Goal: Task Accomplishment & Management: Complete application form

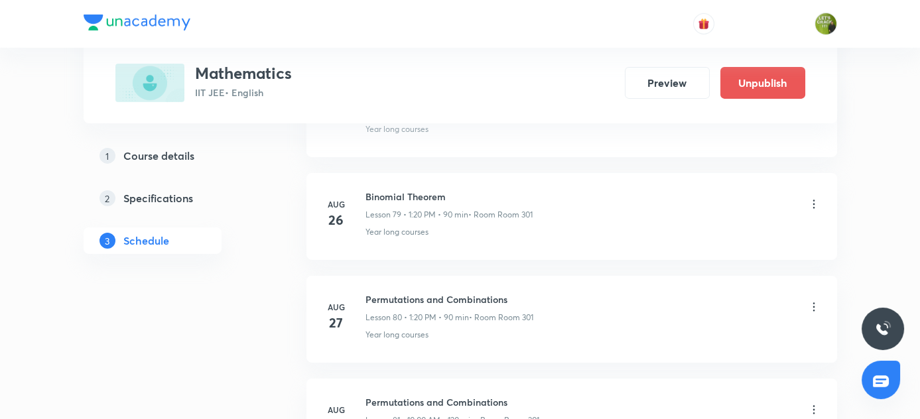
scroll to position [9250, 0]
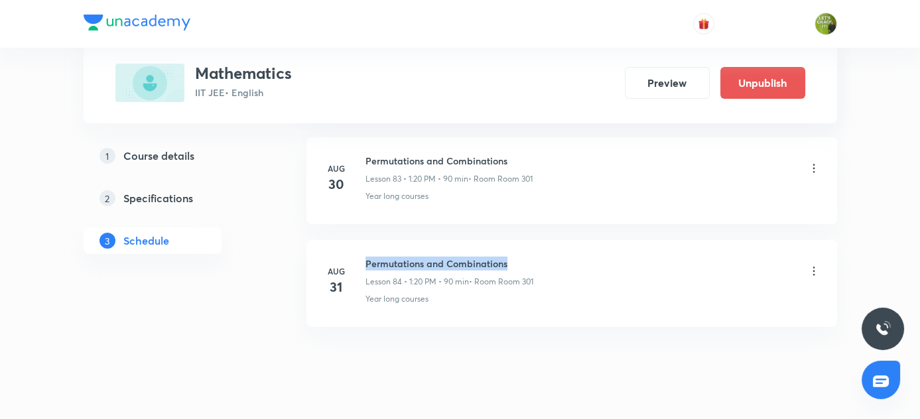
drag, startPoint x: 366, startPoint y: 230, endPoint x: 537, endPoint y: 230, distance: 171.2
click at [537, 257] on div "Permutations and Combinations Lesson 84 • 1:20 PM • 90 min • Room Room 301" at bounding box center [593, 272] width 455 height 31
copy h6 "Permutations and Combinations"
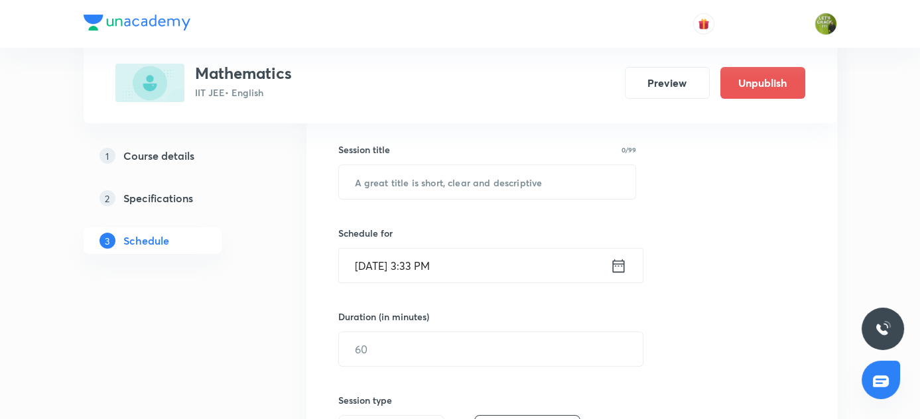
scroll to position [143, 0]
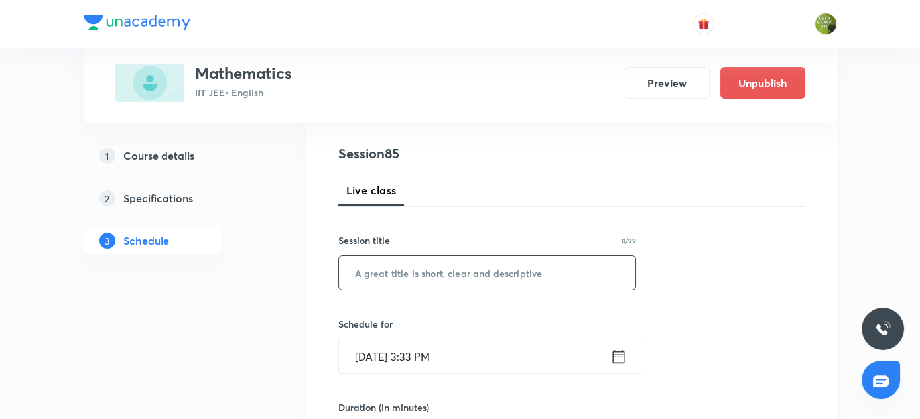
click at [450, 267] on input "text" at bounding box center [487, 273] width 297 height 34
paste input "Permutations and Combinations"
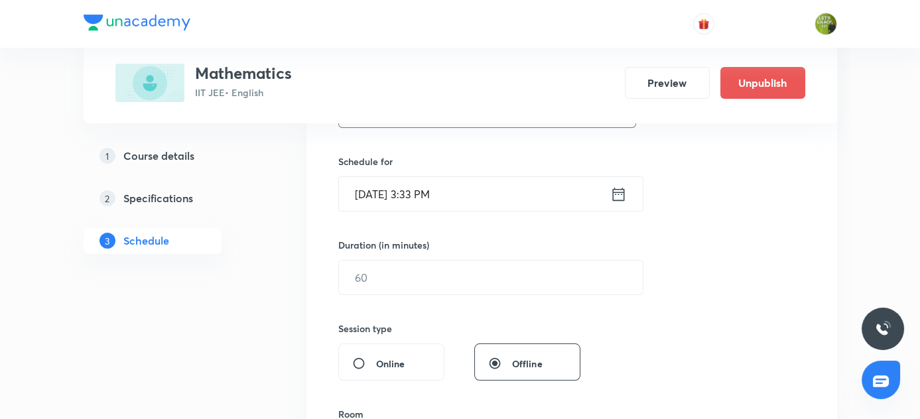
scroll to position [324, 0]
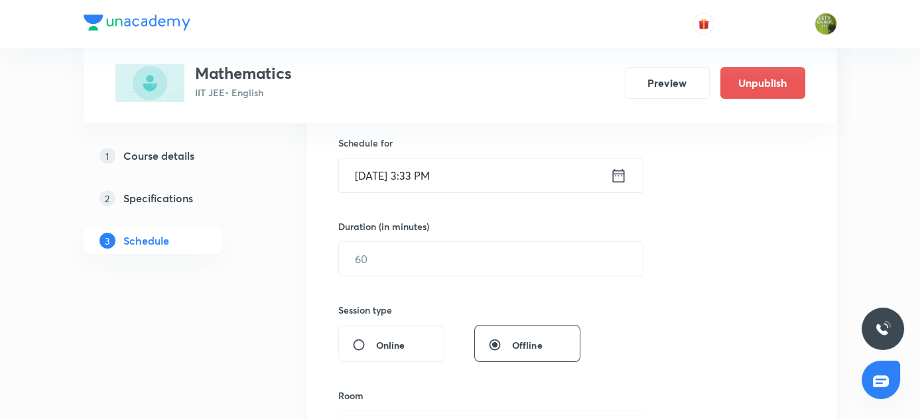
type input "Permutations and Combinations"
click at [622, 177] on icon at bounding box center [618, 176] width 17 height 19
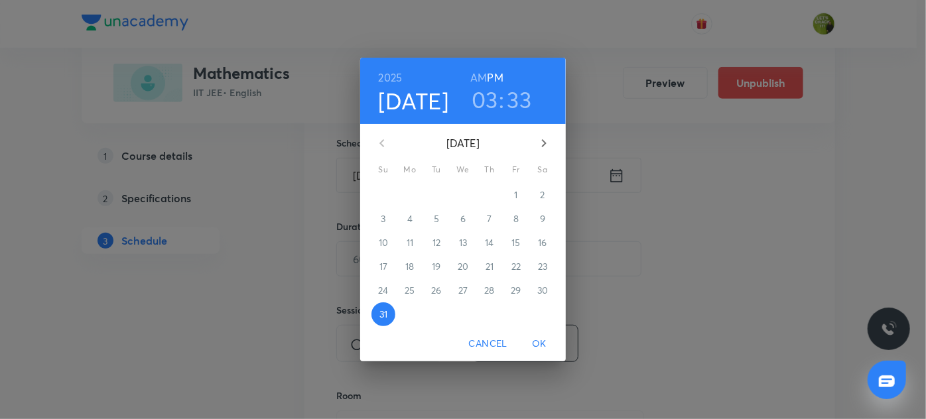
click at [527, 99] on h3 "33" at bounding box center [520, 100] width 25 height 28
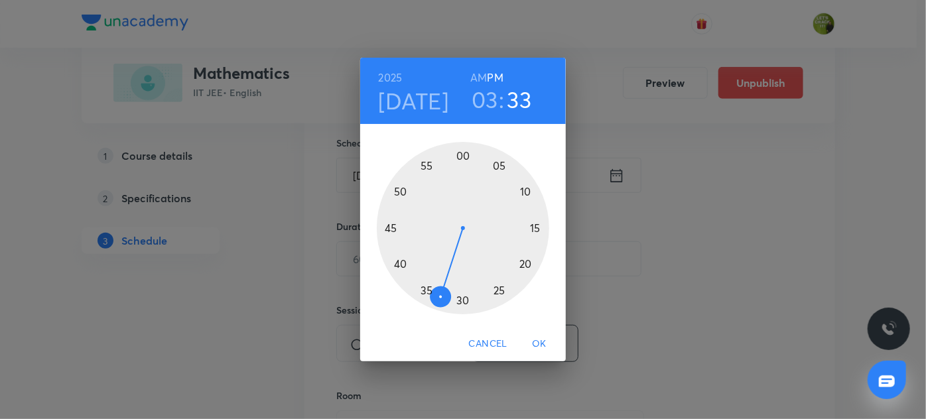
click at [427, 295] on div at bounding box center [463, 228] width 173 height 173
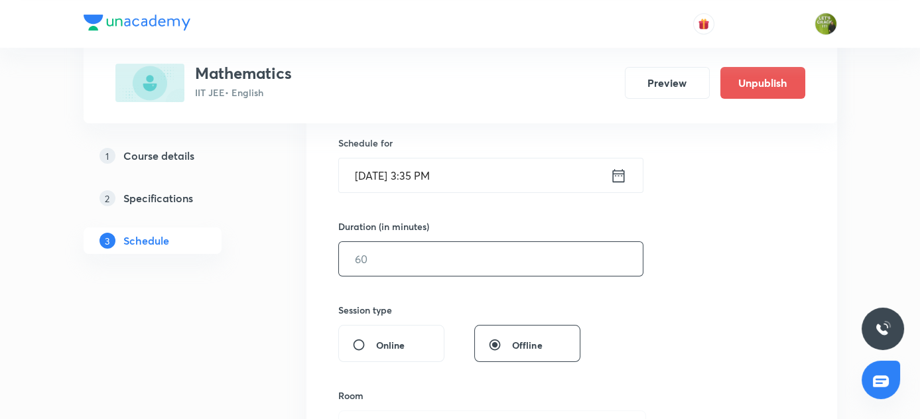
click at [430, 253] on input "text" at bounding box center [491, 259] width 304 height 34
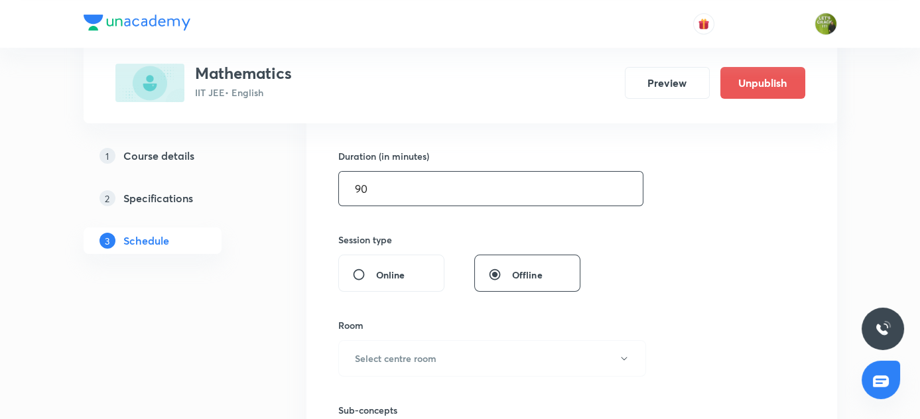
scroll to position [504, 0]
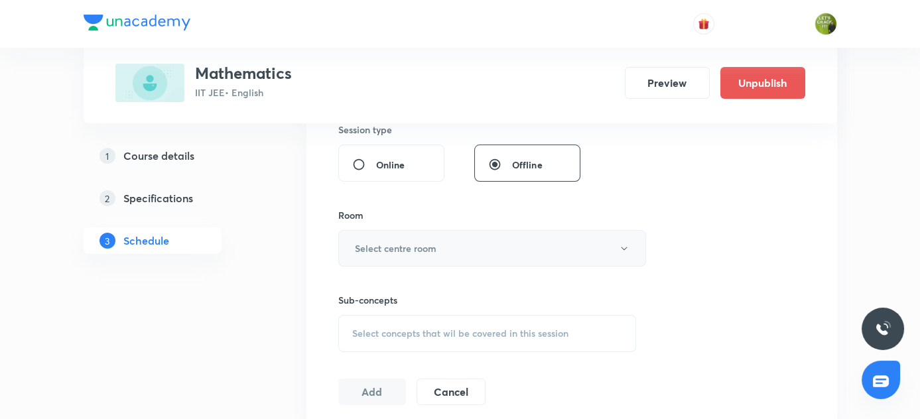
type input "90"
click at [621, 246] on icon "button" at bounding box center [624, 249] width 11 height 11
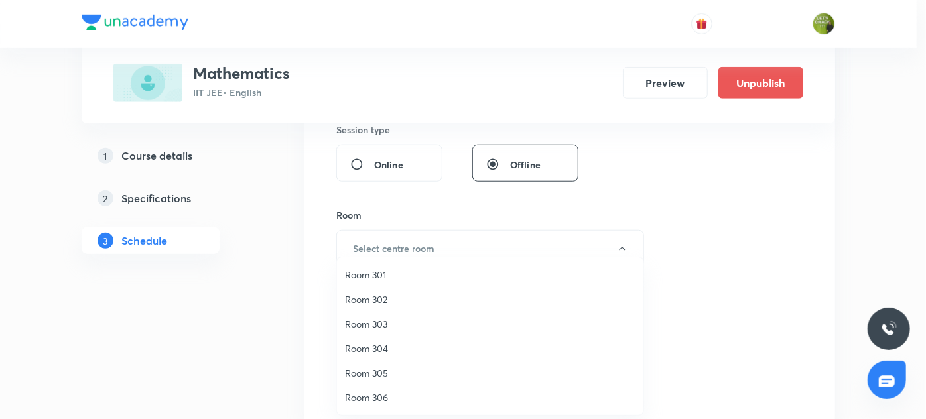
drag, startPoint x: 376, startPoint y: 272, endPoint x: 484, endPoint y: 307, distance: 113.7
click at [377, 272] on span "Room 301" at bounding box center [490, 275] width 291 height 14
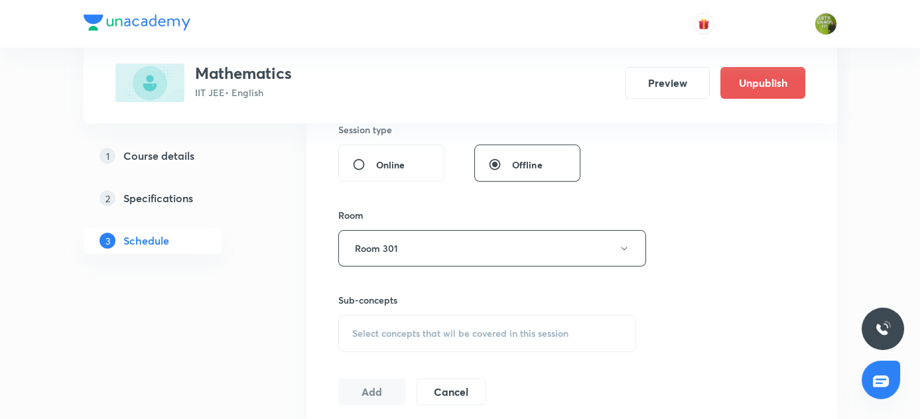
scroll to position [625, 0]
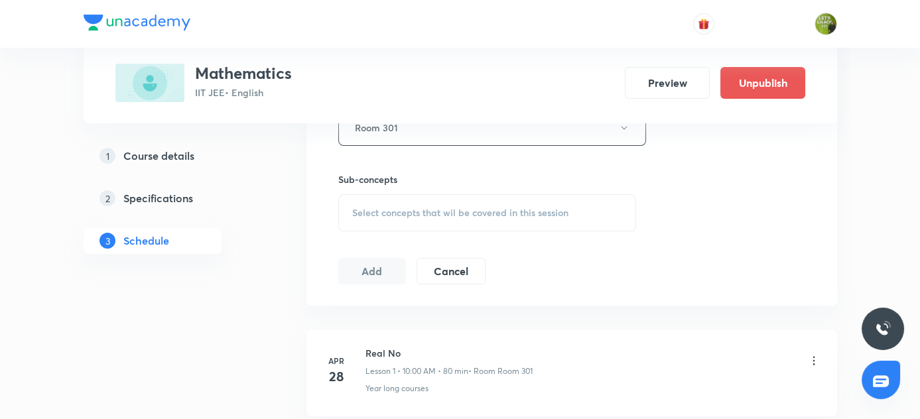
click at [431, 210] on span "Select concepts that wil be covered in this session" at bounding box center [460, 213] width 216 height 11
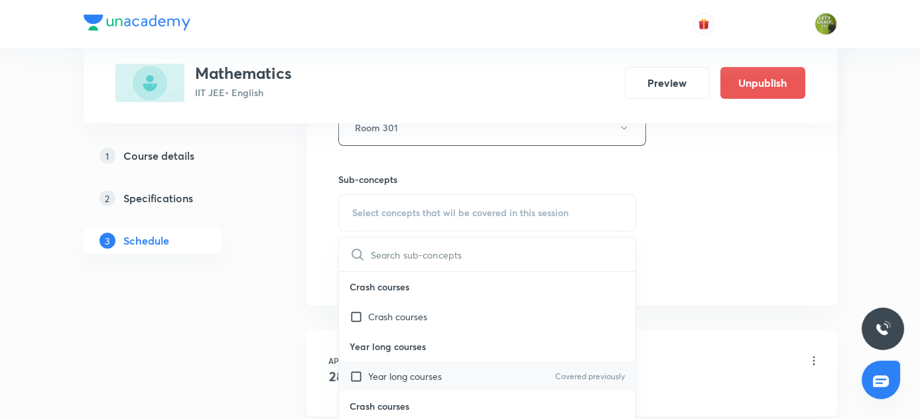
click at [356, 376] on input "checkbox" at bounding box center [359, 377] width 19 height 14
checkbox input "true"
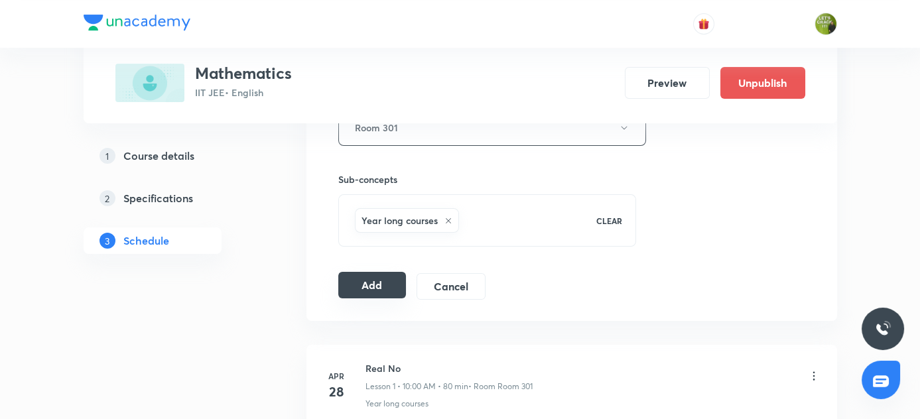
click at [378, 287] on button "Add" at bounding box center [372, 285] width 68 height 27
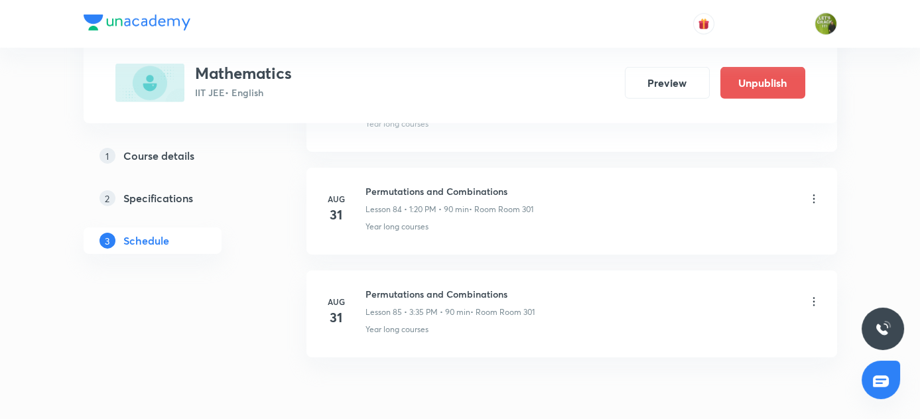
scroll to position [8745, 0]
